Goal: Find specific page/section: Find specific page/section

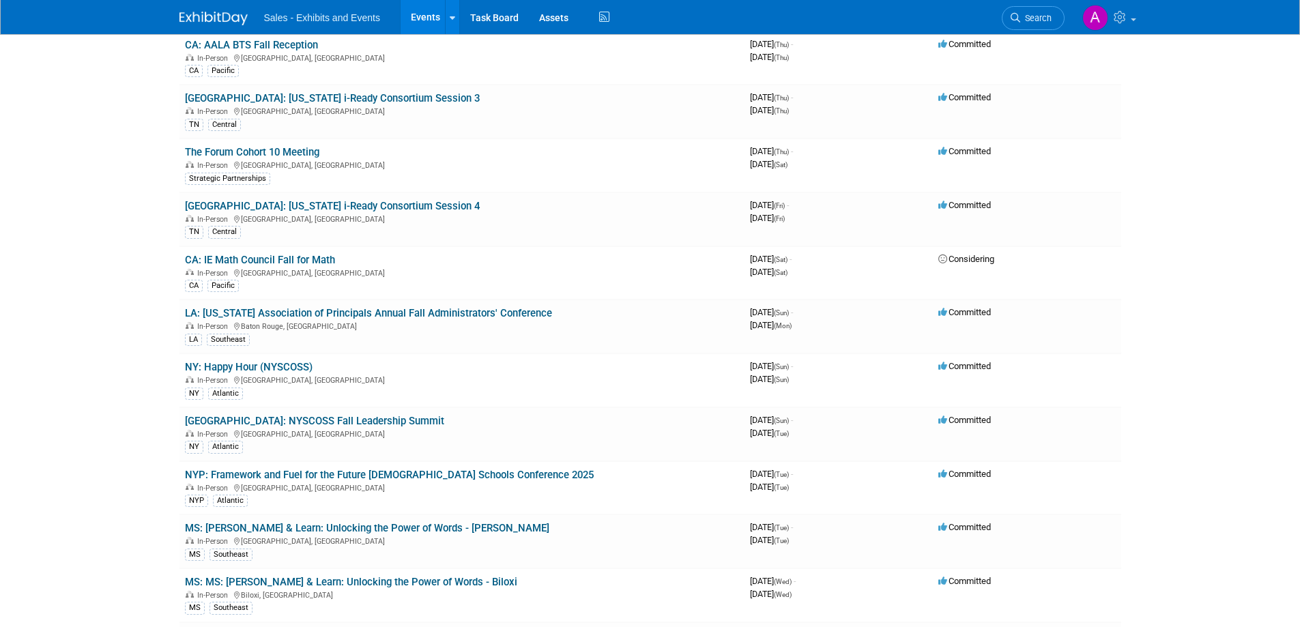
scroll to position [3854, 0]
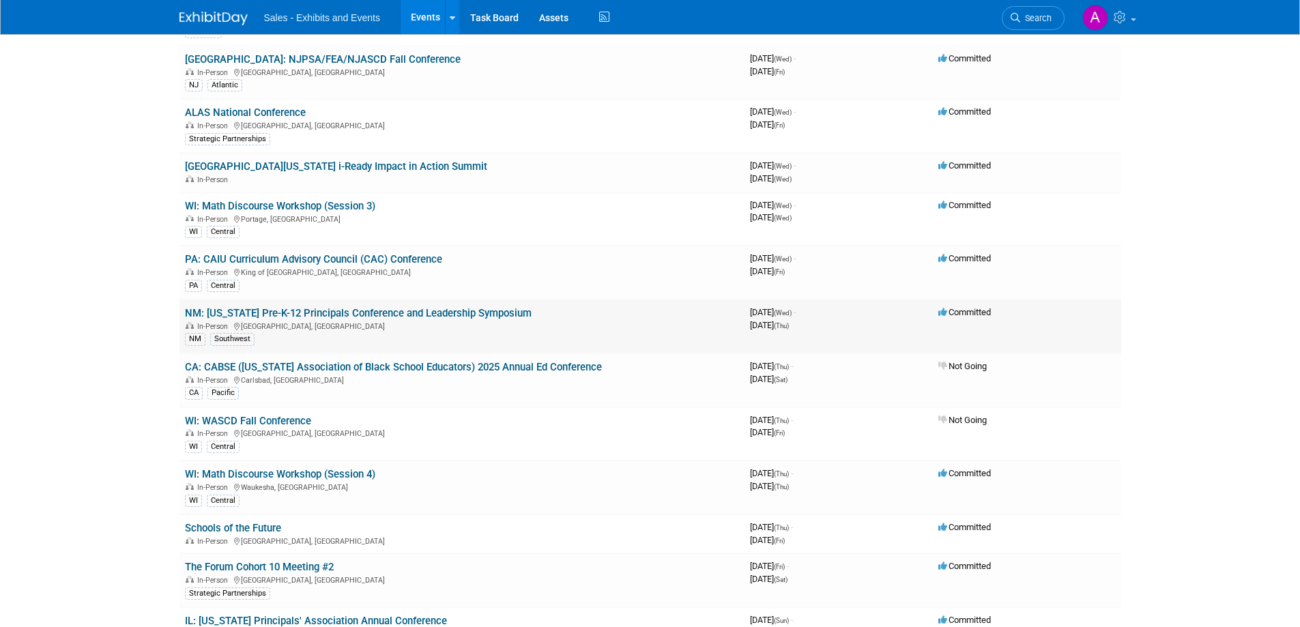
click at [424, 317] on link "NM: [US_STATE] Pre-K-12 Principals Conference and Leadership Symposium" at bounding box center [358, 313] width 347 height 12
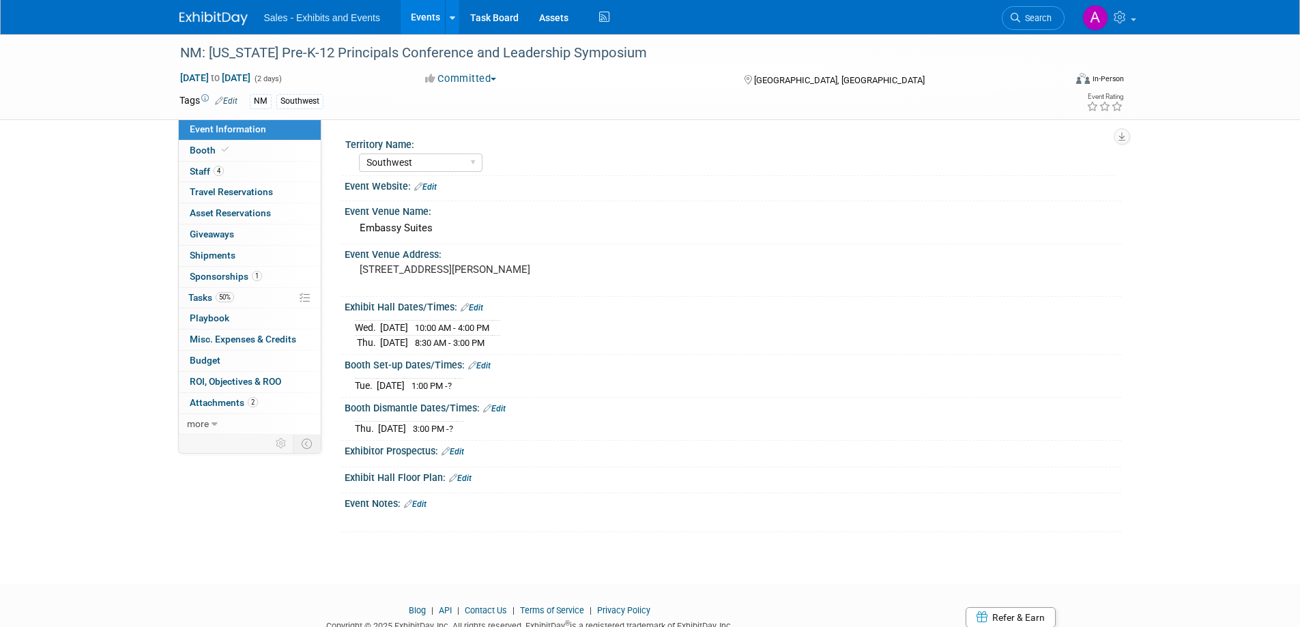
select select "Southwest"
click at [573, 271] on pre "1000 Woodward Pl NE, Albuquerque, NM 87102" at bounding box center [506, 269] width 293 height 12
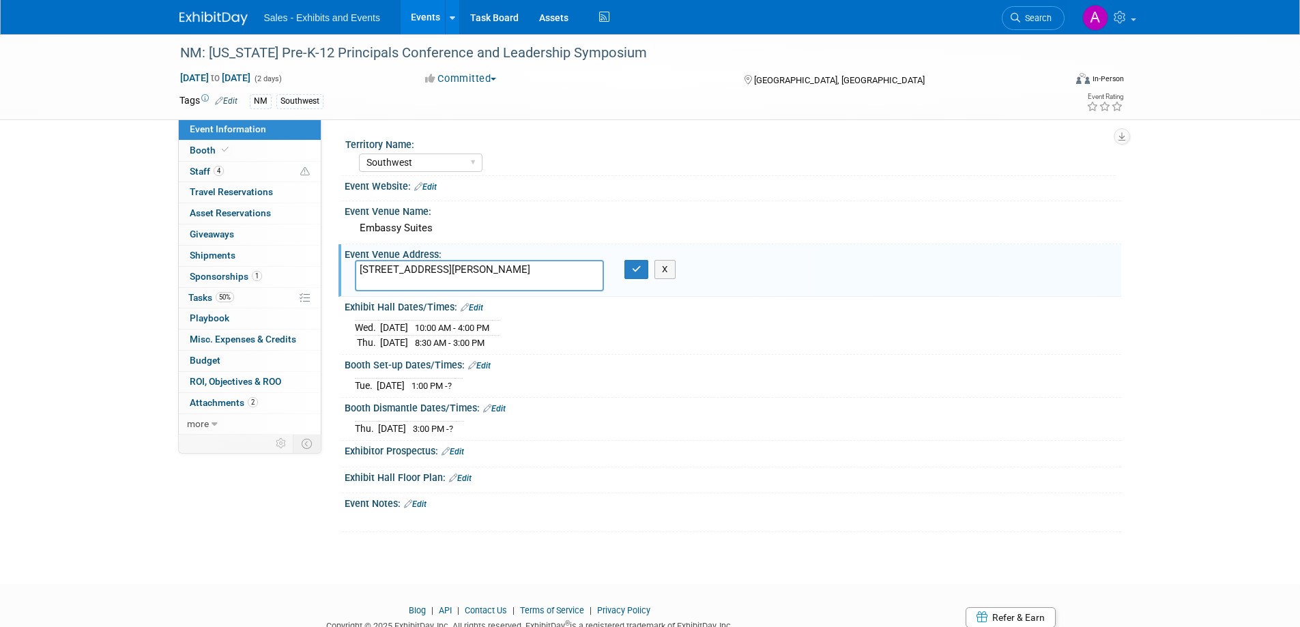
click at [573, 271] on textarea "1000 Woodward Pl NE, Albuquerque, NM 87102" at bounding box center [479, 275] width 249 height 31
